Goal: Transaction & Acquisition: Purchase product/service

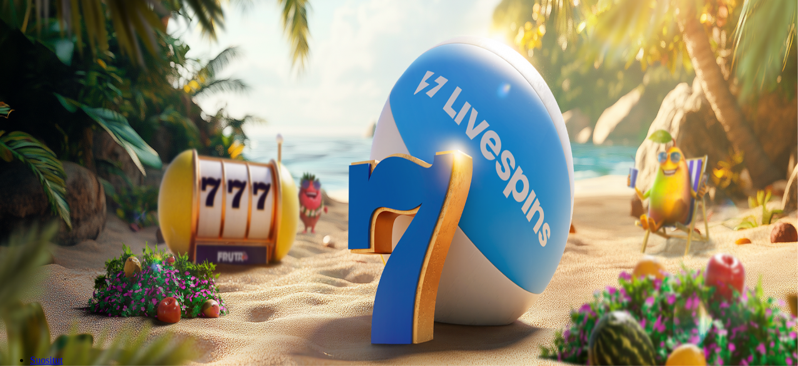
click at [71, 50] on span "Kirjaudu" at bounding box center [86, 45] width 31 height 9
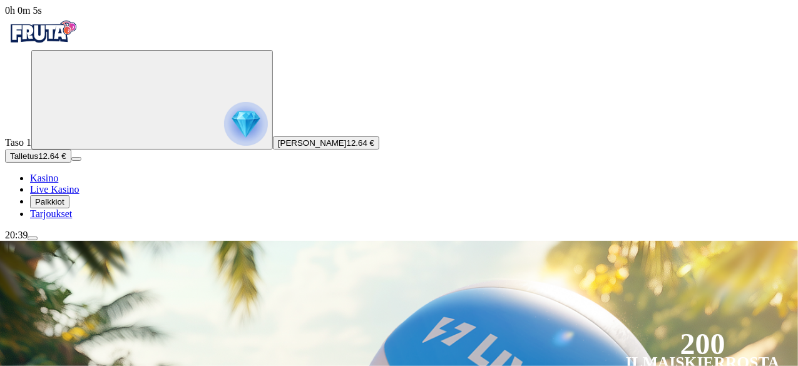
click at [66, 162] on circle "Primary" at bounding box center [130, 99] width 128 height 128
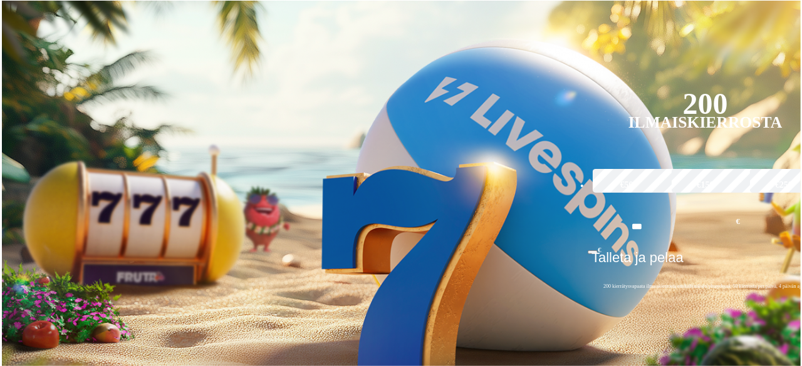
scroll to position [673, 0]
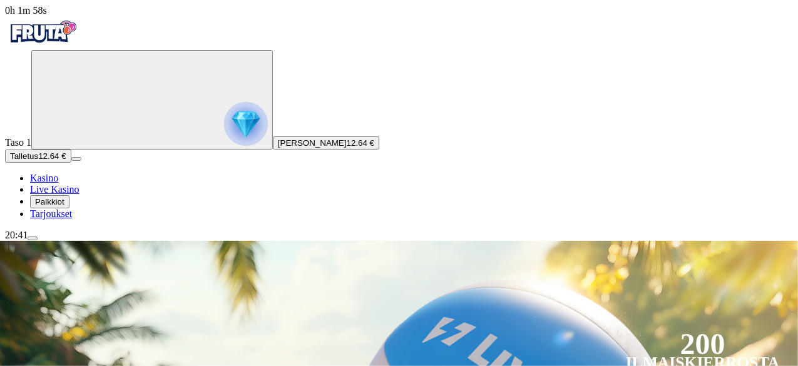
click at [347, 148] on span "12.64 €" at bounding box center [361, 142] width 28 height 9
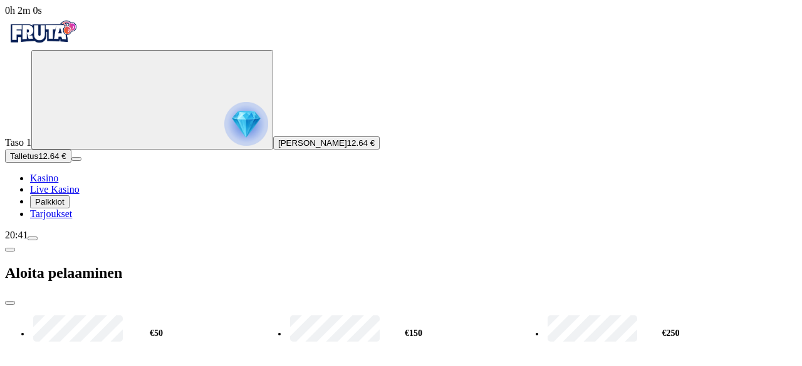
click at [10, 303] on span "close icon" at bounding box center [10, 303] width 0 height 0
